Goal: Go to known website: Go to known website

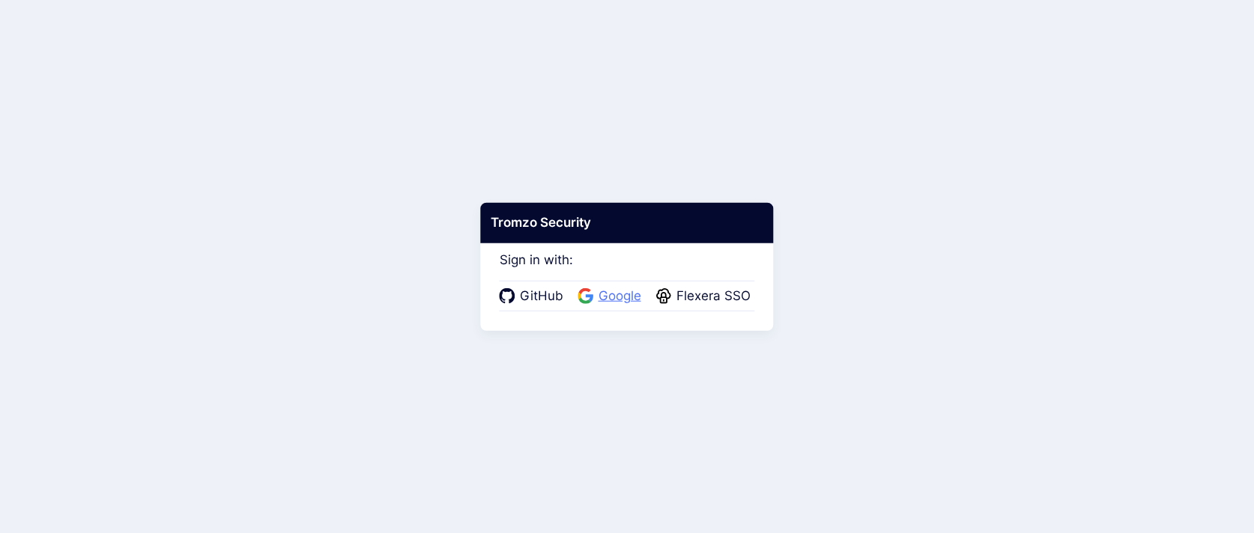
click at [619, 296] on span "Google" at bounding box center [620, 296] width 52 height 19
